Goal: Communication & Community: Answer question/provide support

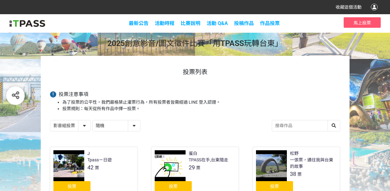
click at [113, 128] on select "隨機 作品 - 由新到舊 作品 - 由舊到新 票數 - 由多到少 票數 - 由少到多" at bounding box center [117, 126] width 48 height 11
select select "vote asc"
click at [93, 121] on select "隨機 作品 - 由新到舊 作品 - 由舊到新 票數 - 由多到少 票數 - 由少到多" at bounding box center [117, 126] width 48 height 11
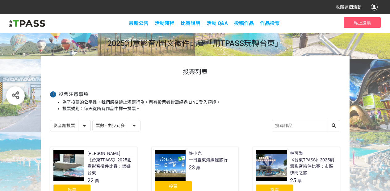
scroll to position [62, 0]
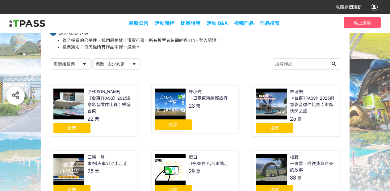
drag, startPoint x: 78, startPoint y: 128, endPoint x: 83, endPoint y: 130, distance: 5.3
click at [78, 128] on div "投票" at bounding box center [71, 128] width 37 height 11
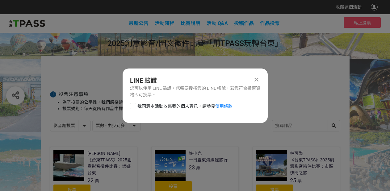
scroll to position [0, 0]
click at [134, 109] on div at bounding box center [133, 106] width 6 height 6
checkbox input "true"
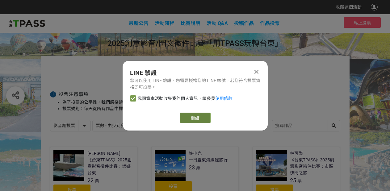
click at [194, 114] on link "繼續" at bounding box center [195, 118] width 31 height 11
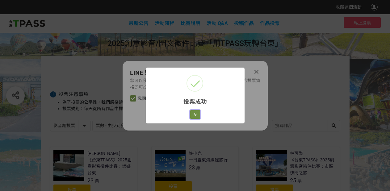
click at [196, 116] on button "好" at bounding box center [195, 114] width 10 height 9
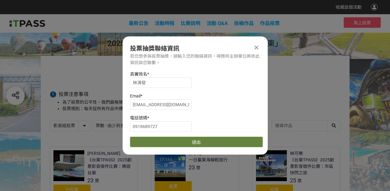
click at [176, 140] on button "送出" at bounding box center [196, 142] width 133 height 11
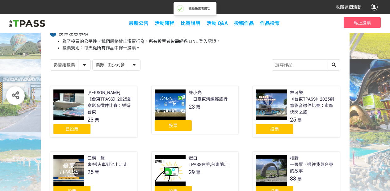
scroll to position [62, 0]
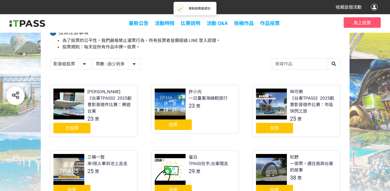
click at [68, 67] on select "影音組投票 圖文組投票" at bounding box center [70, 64] width 40 height 11
select select "13139"
click at [50, 59] on select "影音組投票 圖文組投票" at bounding box center [70, 64] width 40 height 11
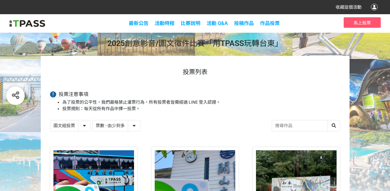
click at [120, 126] on select "隨機 作品 - 由新到舊 作品 - 由舊到新 票數 - 由多到少 票數 - 由少到多" at bounding box center [117, 126] width 48 height 11
click at [93, 121] on select "隨機 作品 - 由新到舊 作品 - 由舊到新 票數 - 由多到少 票數 - 由少到多" at bounding box center [117, 126] width 48 height 11
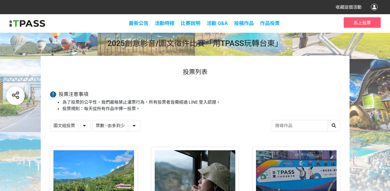
click at [123, 124] on select "隨機 作品 - 由新到舊 作品 - 由舊到新 票數 - 由多到少 票數 - 由少到多" at bounding box center [117, 126] width 48 height 11
select select "vote asc"
click at [93, 121] on select "隨機 作品 - 由新到舊 作品 - 由舊到新 票數 - 由多到少 票數 - 由少到多" at bounding box center [117, 126] width 48 height 11
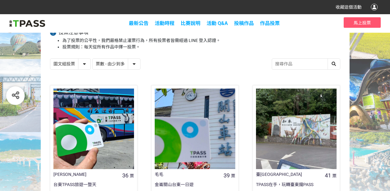
scroll to position [124, 0]
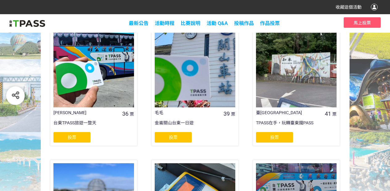
click at [67, 135] on div "投票" at bounding box center [71, 137] width 37 height 11
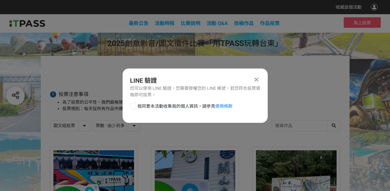
scroll to position [0, 0]
click at [133, 104] on div at bounding box center [133, 106] width 6 height 6
checkbox input "true"
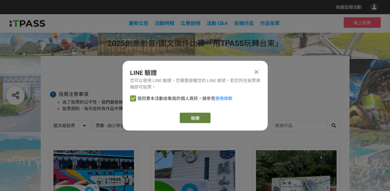
click at [198, 119] on link "繼續" at bounding box center [195, 118] width 31 height 11
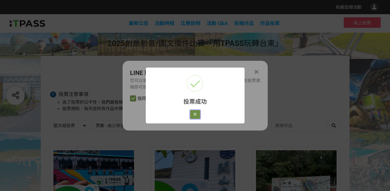
click at [195, 115] on button "好" at bounding box center [195, 114] width 10 height 9
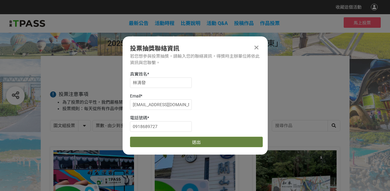
click at [185, 143] on button "送出" at bounding box center [196, 142] width 133 height 11
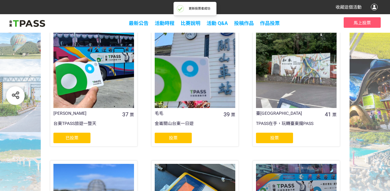
scroll to position [124, 0]
